Goal: Transaction & Acquisition: Obtain resource

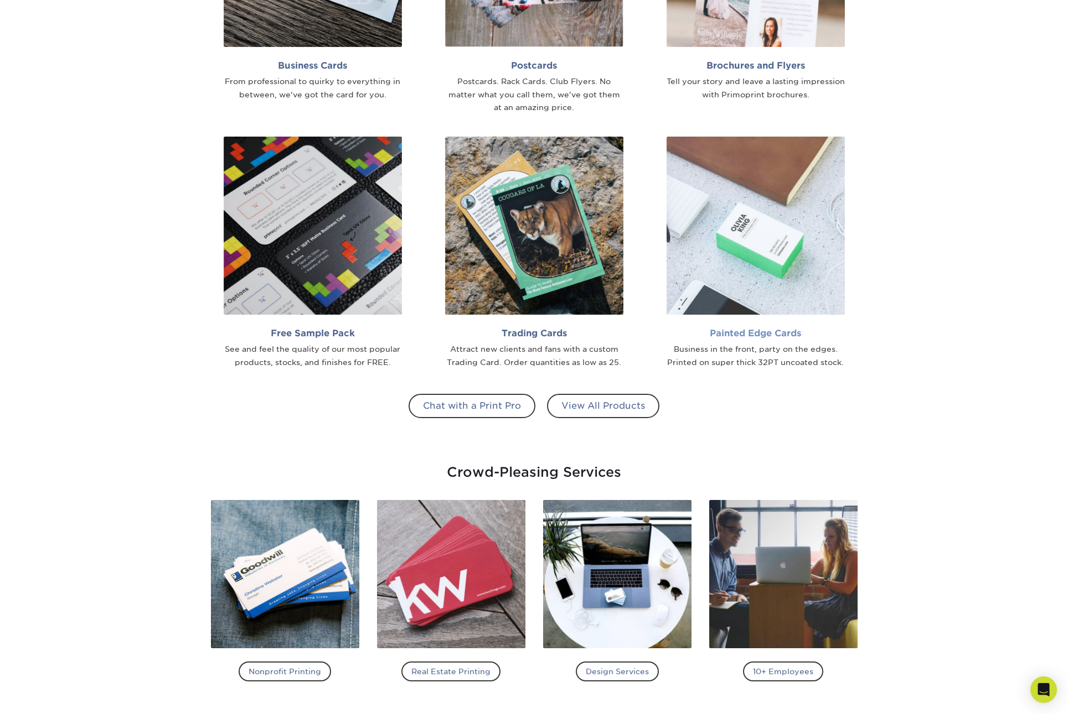
scroll to position [976, 0]
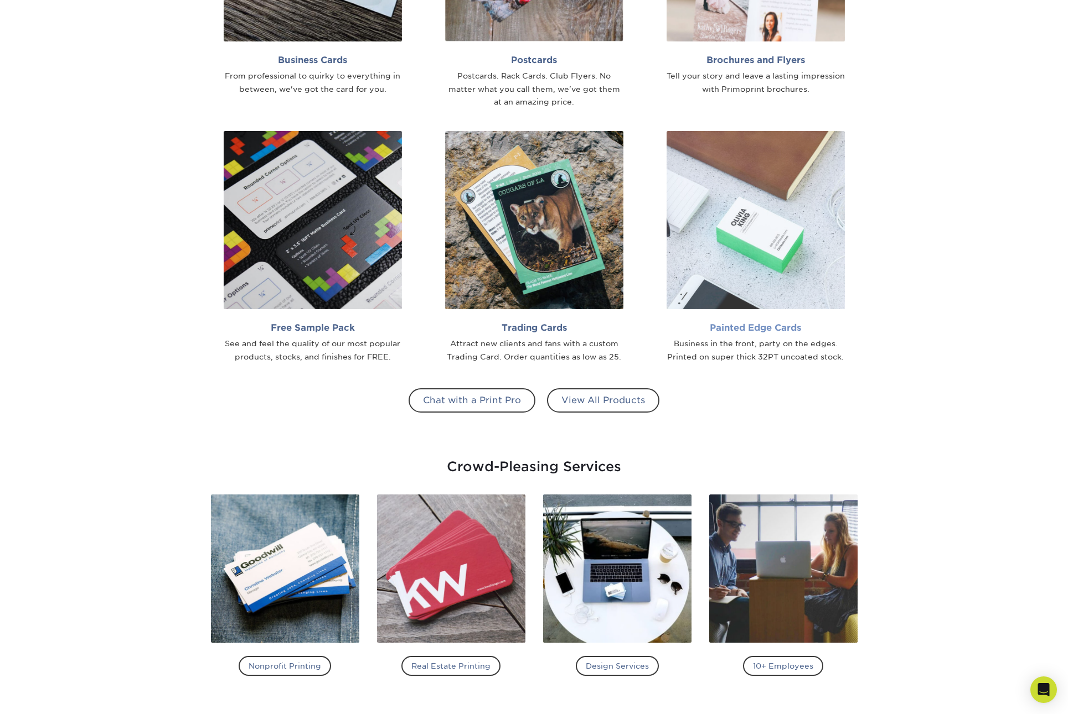
click at [767, 230] on img at bounding box center [755, 220] width 178 height 178
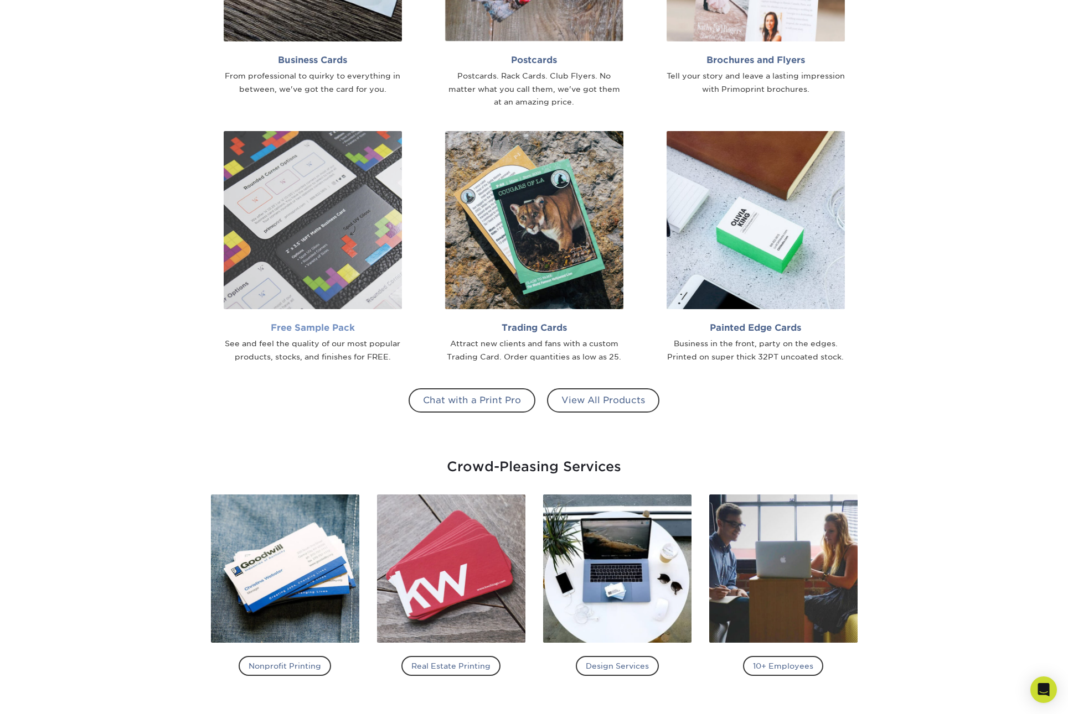
click at [356, 234] on img at bounding box center [313, 220] width 178 height 178
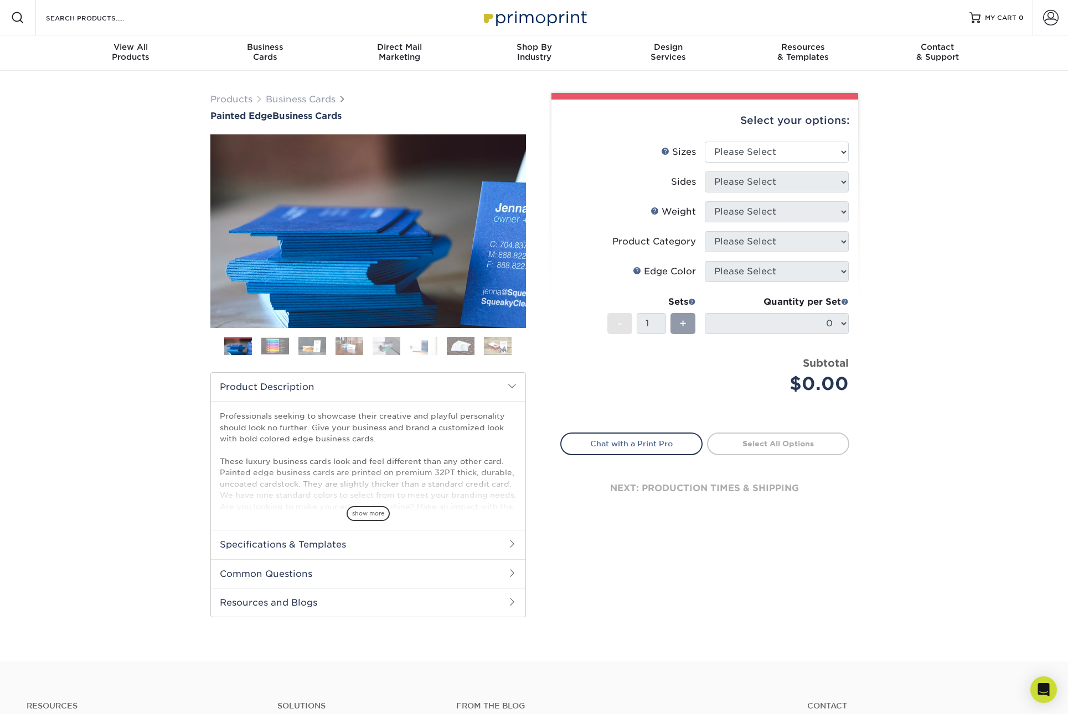
click at [266, 351] on img at bounding box center [275, 346] width 28 height 17
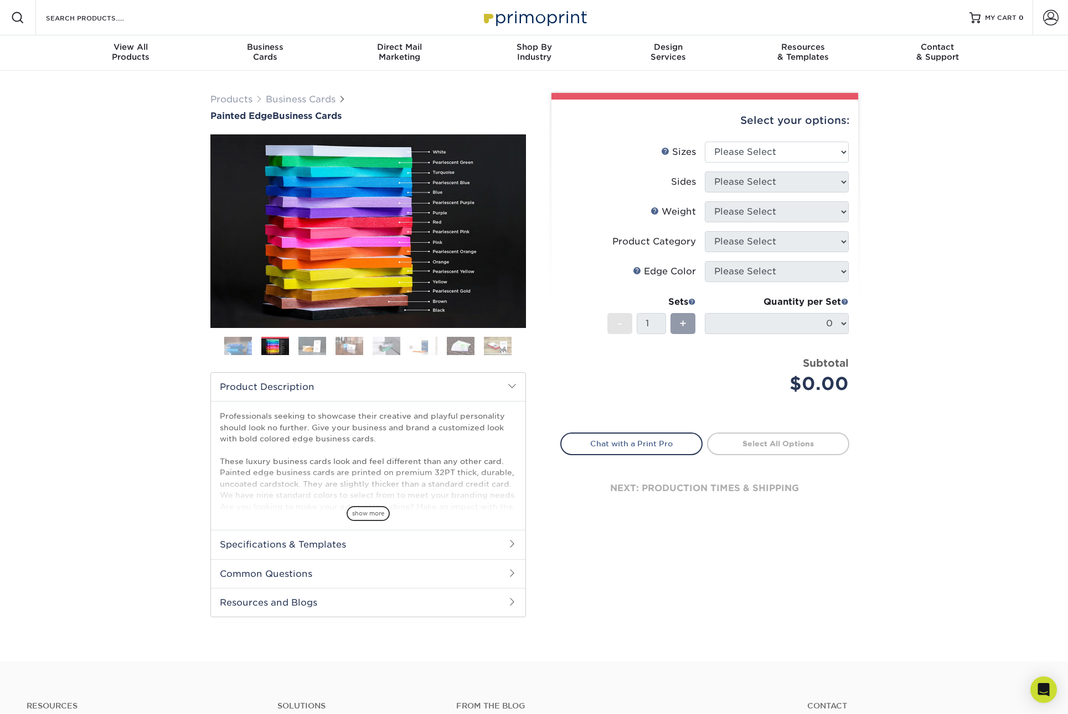
click at [309, 345] on img at bounding box center [312, 345] width 28 height 19
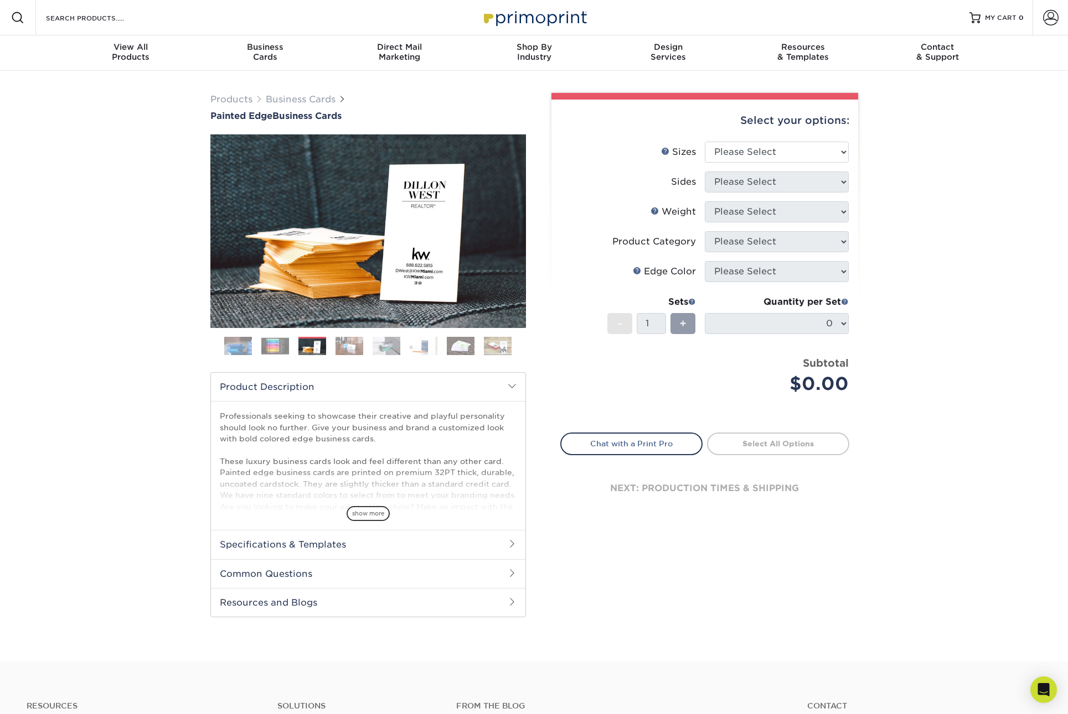
click at [348, 343] on img at bounding box center [349, 345] width 28 height 19
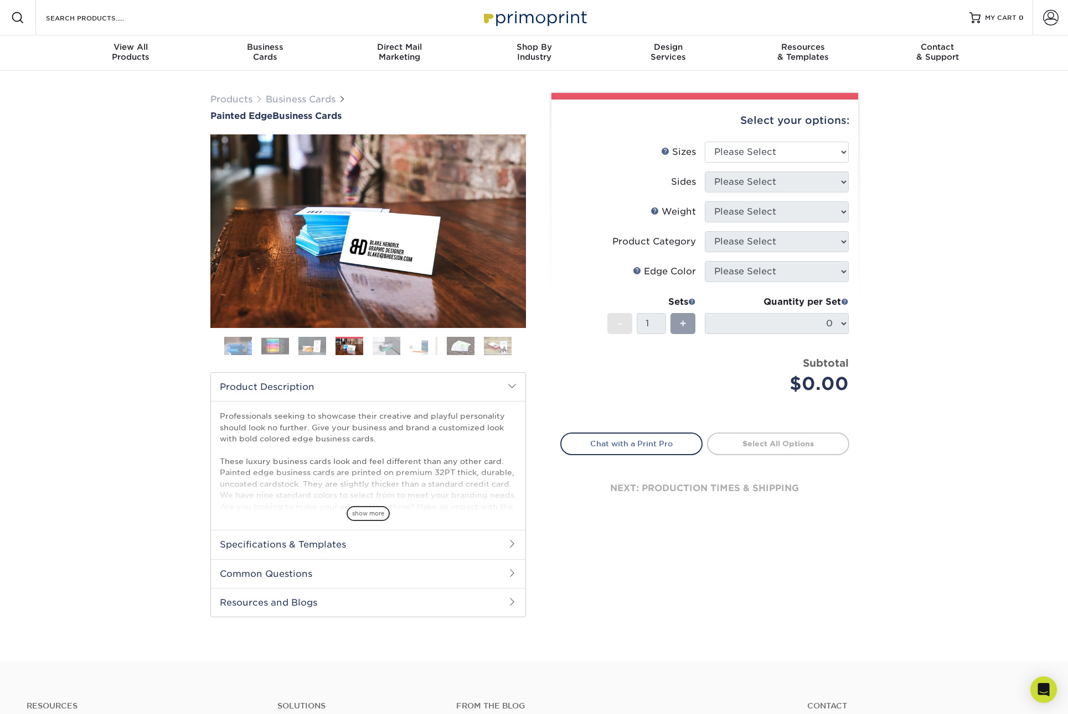
click at [392, 341] on img at bounding box center [386, 345] width 28 height 19
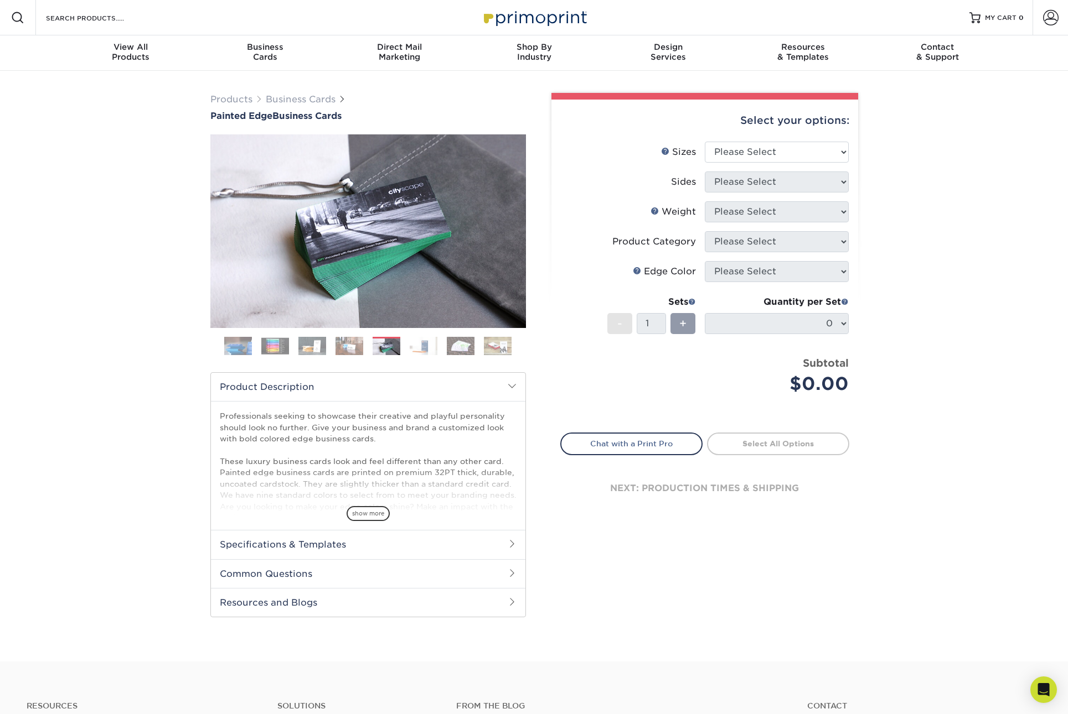
click at [421, 341] on img at bounding box center [424, 345] width 28 height 19
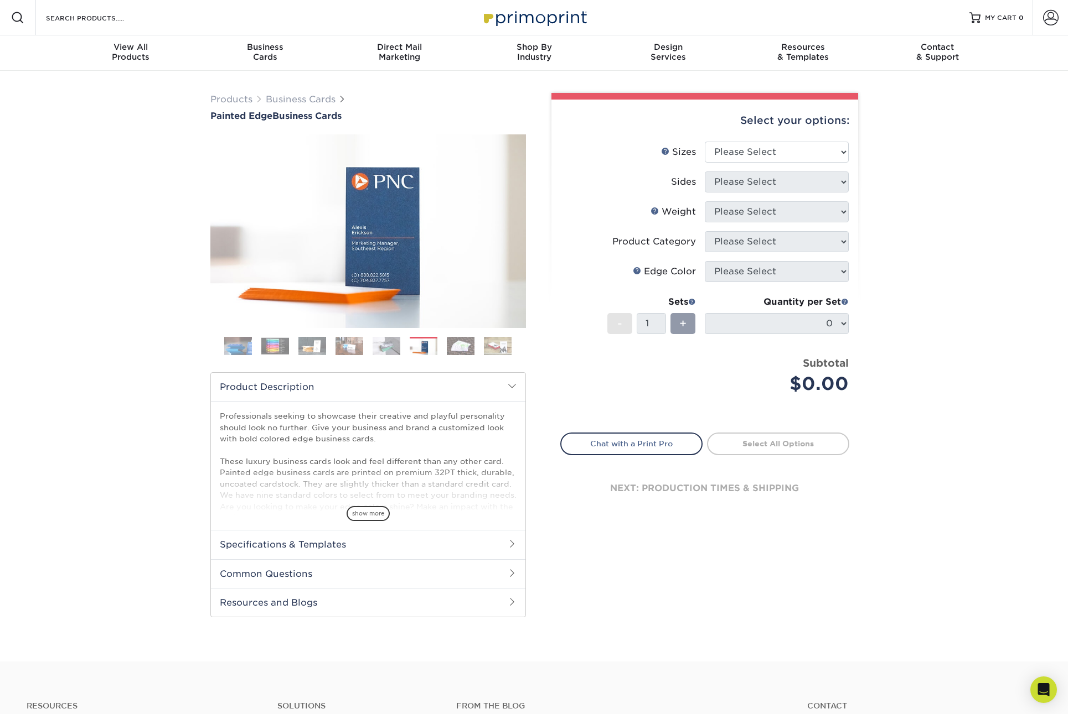
click at [486, 344] on img at bounding box center [498, 345] width 28 height 19
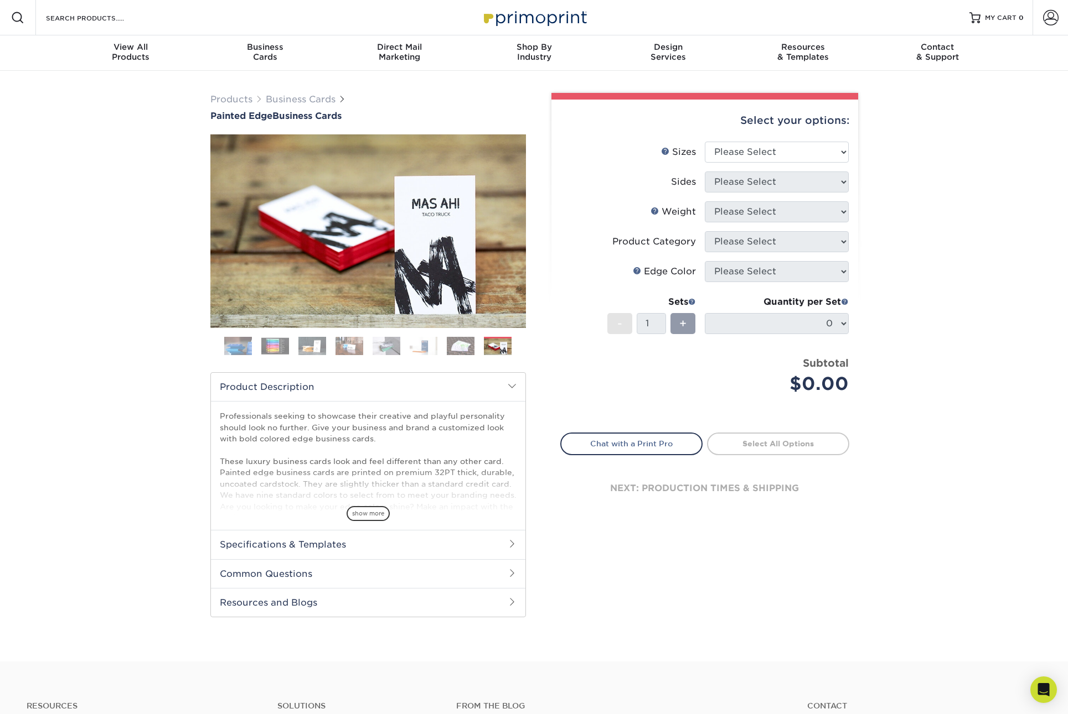
click at [460, 344] on img at bounding box center [461, 345] width 28 height 19
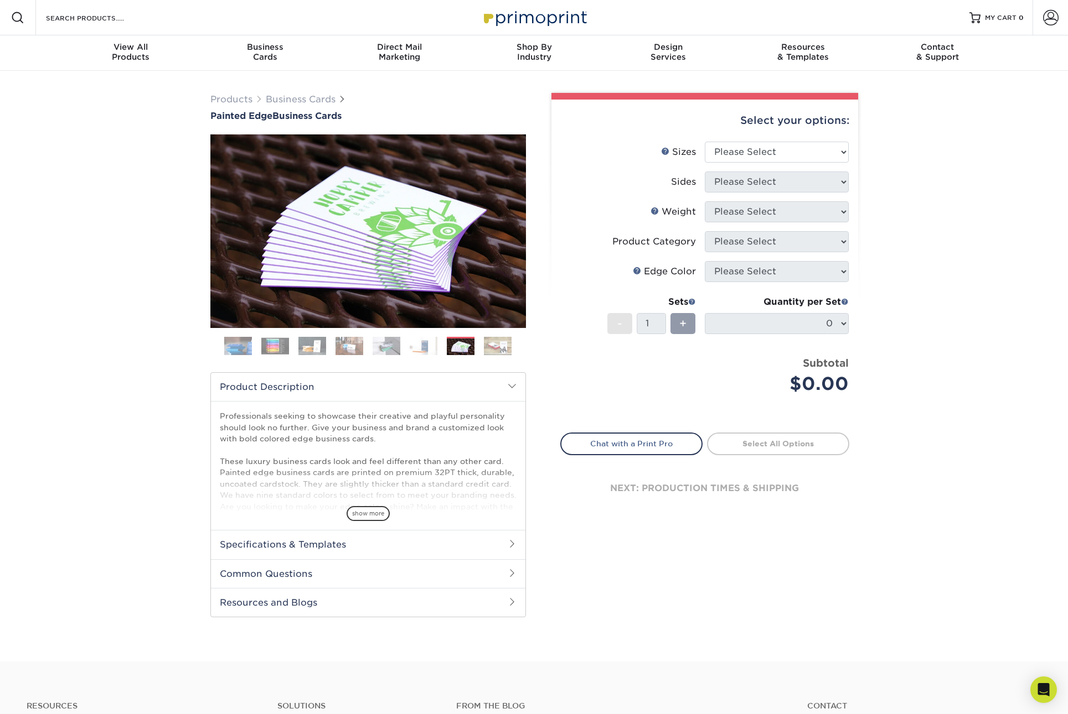
click at [504, 339] on img at bounding box center [498, 345] width 28 height 19
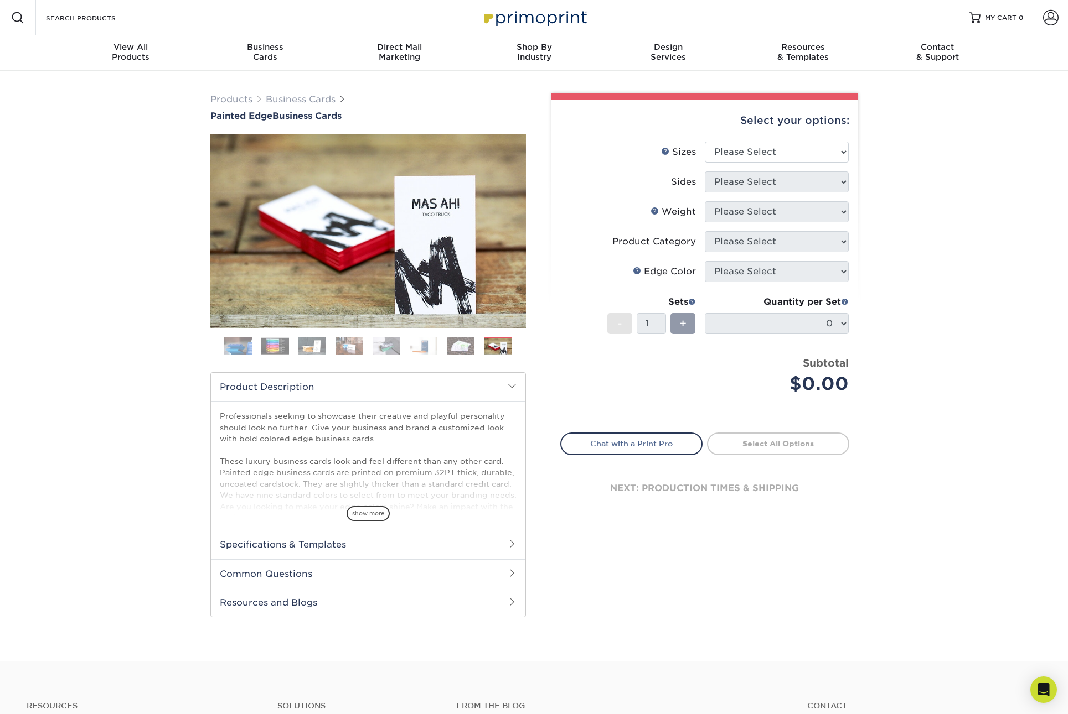
click at [150, 9] on div "Search Products" at bounding box center [94, 17] width 117 height 35
